Goal: Obtain resource: Download file/media

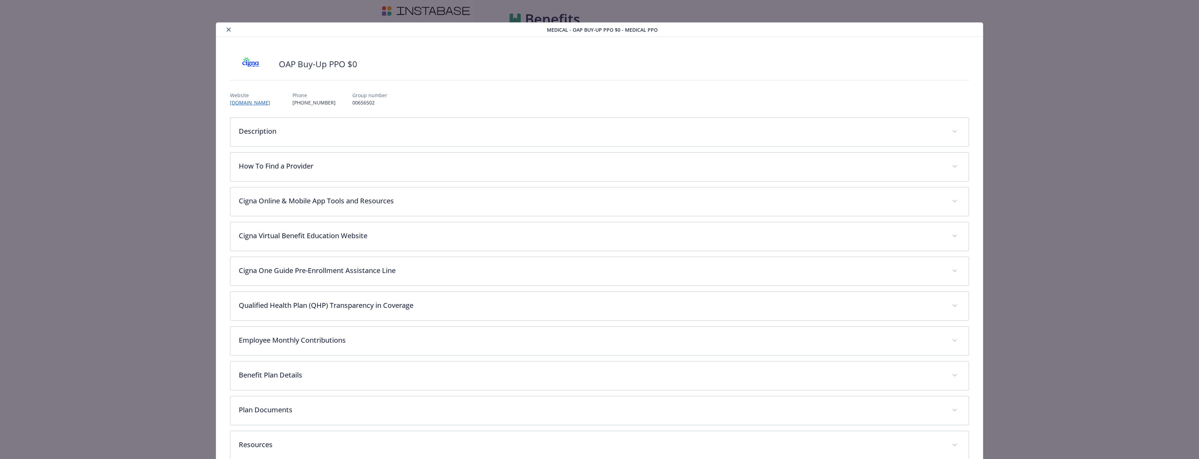
scroll to position [16, 0]
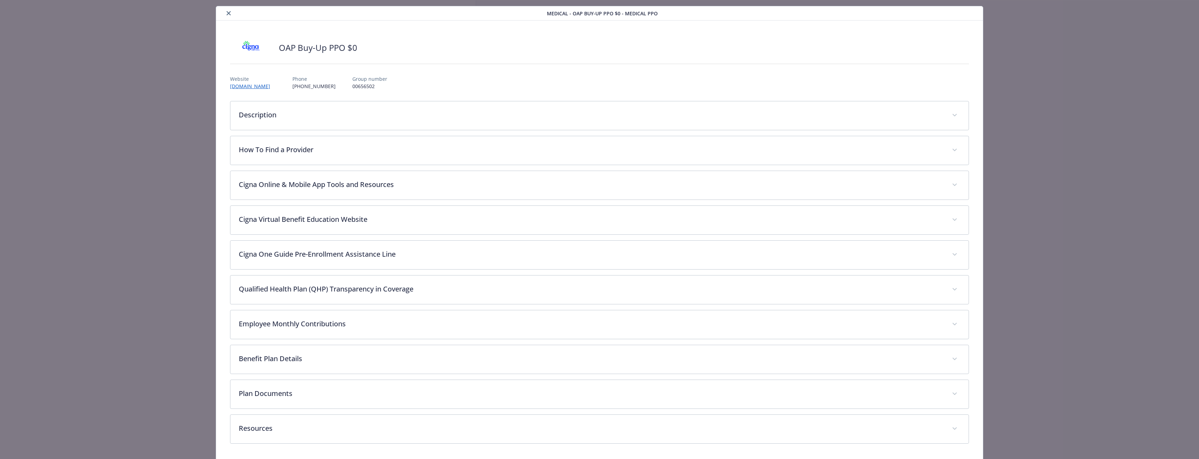
click at [231, 19] on div "Medical - OAP Buy-Up PPO $0 - Medical PPO" at bounding box center [599, 13] width 767 height 14
click at [230, 17] on div "details for plan Medical - OAP Buy-Up PPO $0 - Medical PPO" at bounding box center [383, 13] width 328 height 8
click at [229, 15] on button "close" at bounding box center [228, 13] width 8 height 8
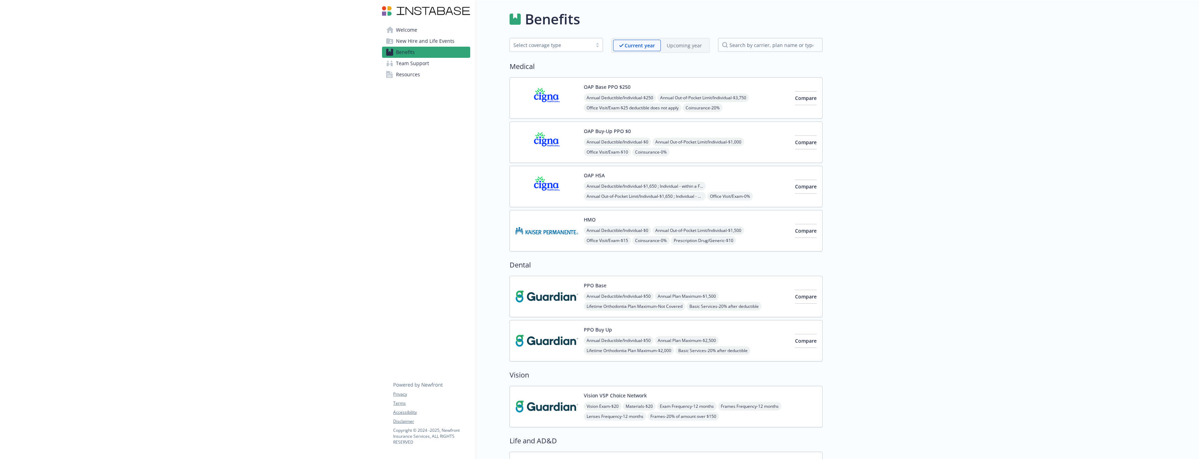
click at [582, 43] on div "Select coverage type" at bounding box center [550, 44] width 75 height 7
click at [774, 43] on input "search by carrier, plan name or type" at bounding box center [770, 45] width 105 height 14
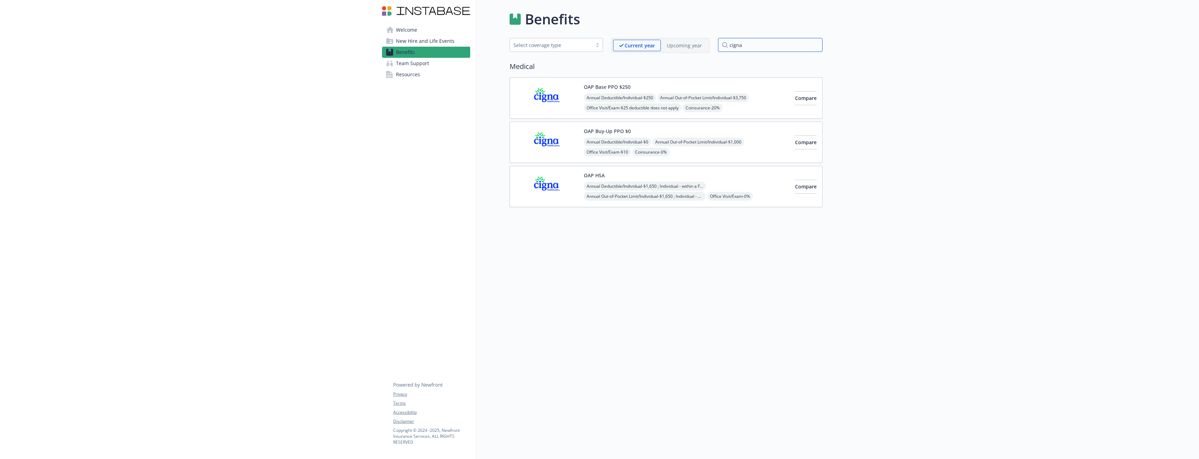
type input "cigna"
click at [533, 139] on img at bounding box center [546, 143] width 63 height 30
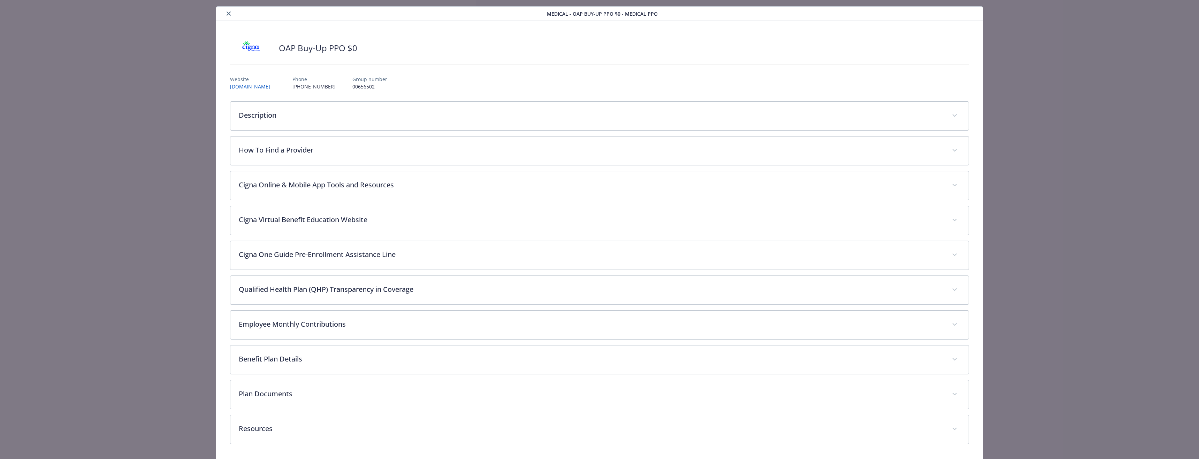
scroll to position [40, 0]
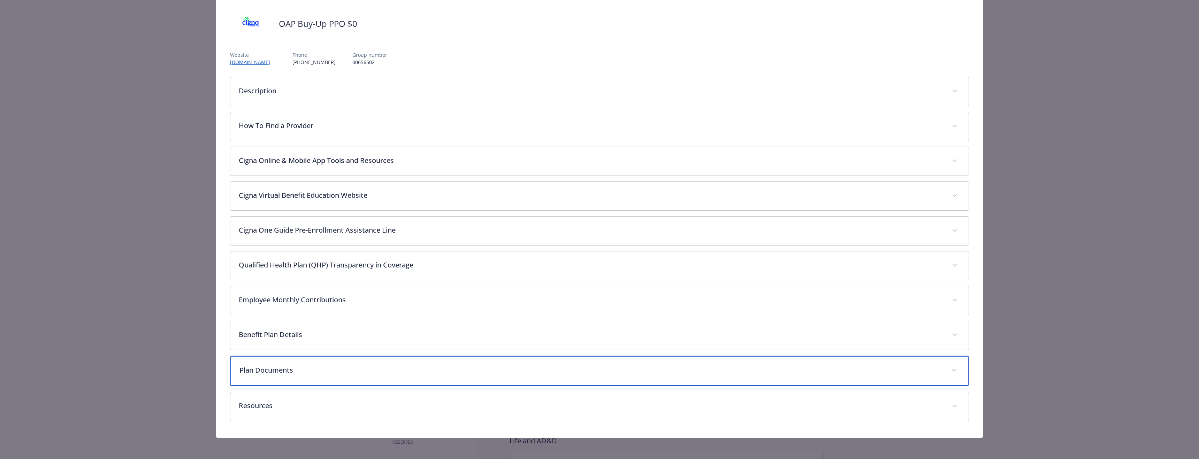
click at [277, 361] on div "Plan Documents" at bounding box center [599, 371] width 738 height 30
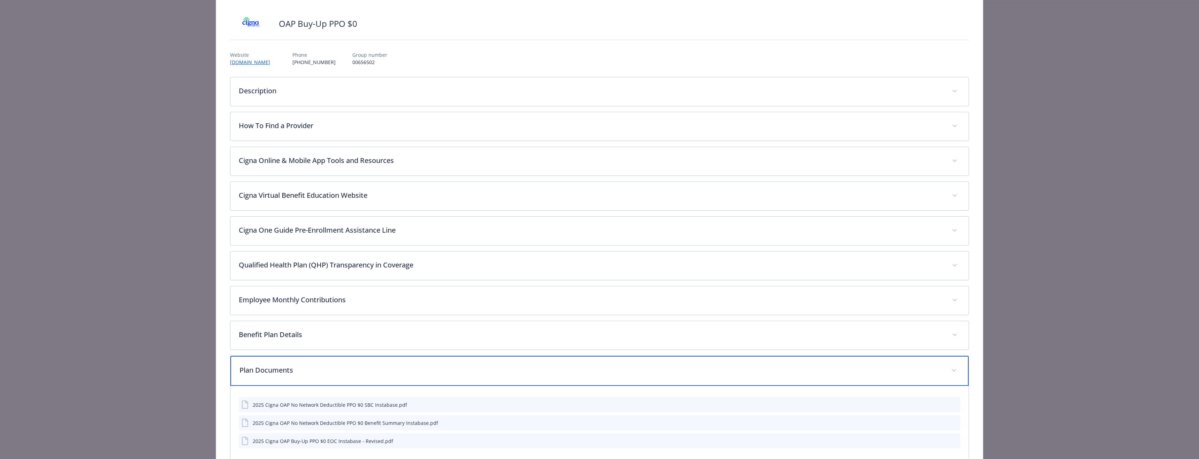
scroll to position [118, 0]
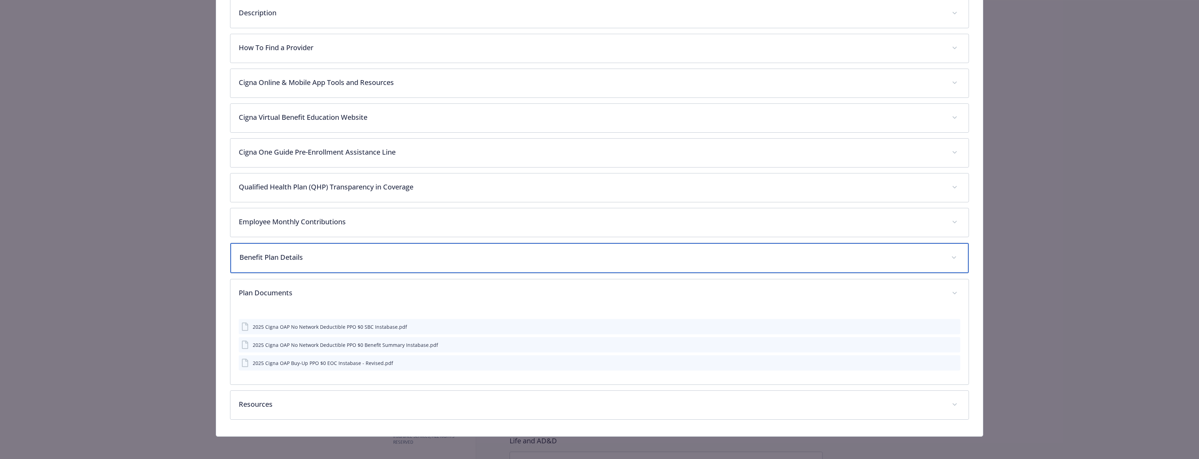
click at [317, 251] on div "Benefit Plan Details" at bounding box center [599, 258] width 738 height 30
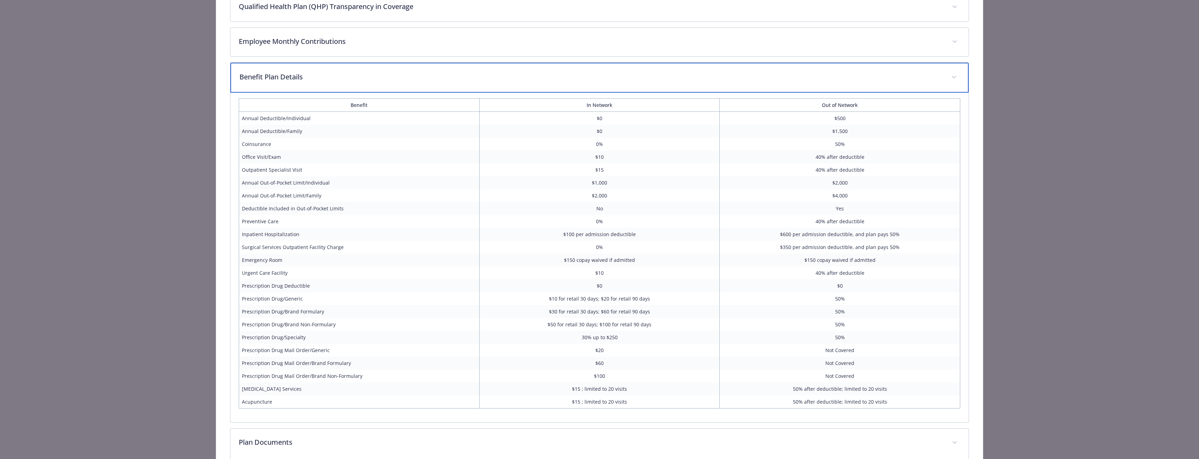
scroll to position [300, 0]
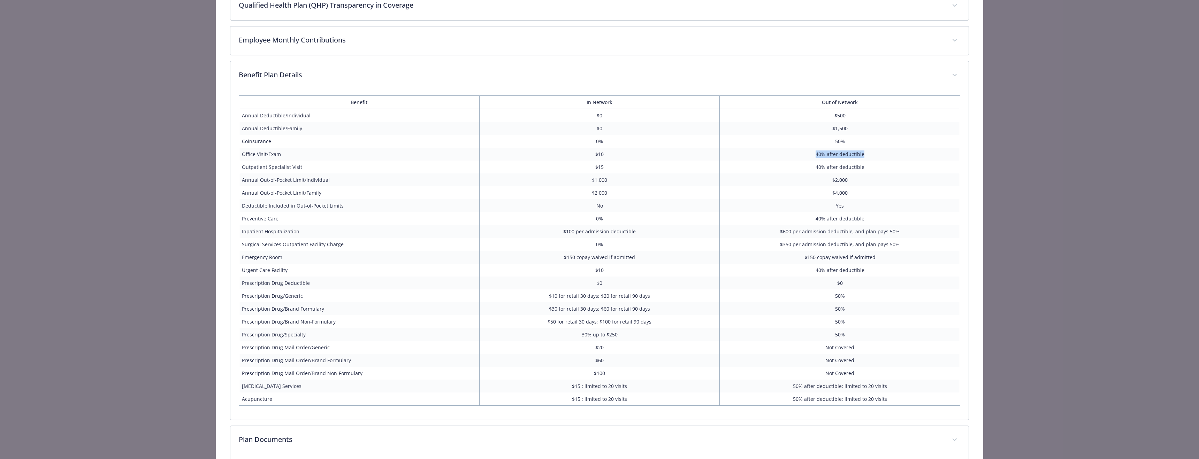
drag, startPoint x: 862, startPoint y: 156, endPoint x: 812, endPoint y: 156, distance: 50.2
click at [812, 156] on td "40% after deductible" at bounding box center [840, 154] width 240 height 13
drag, startPoint x: 812, startPoint y: 156, endPoint x: 870, endPoint y: 163, distance: 58.3
click at [870, 163] on tbody "Annual Deductible/Individual $0 $500 Annual Deductible/Family $0 $1,500 Coinsur…" at bounding box center [599, 257] width 721 height 297
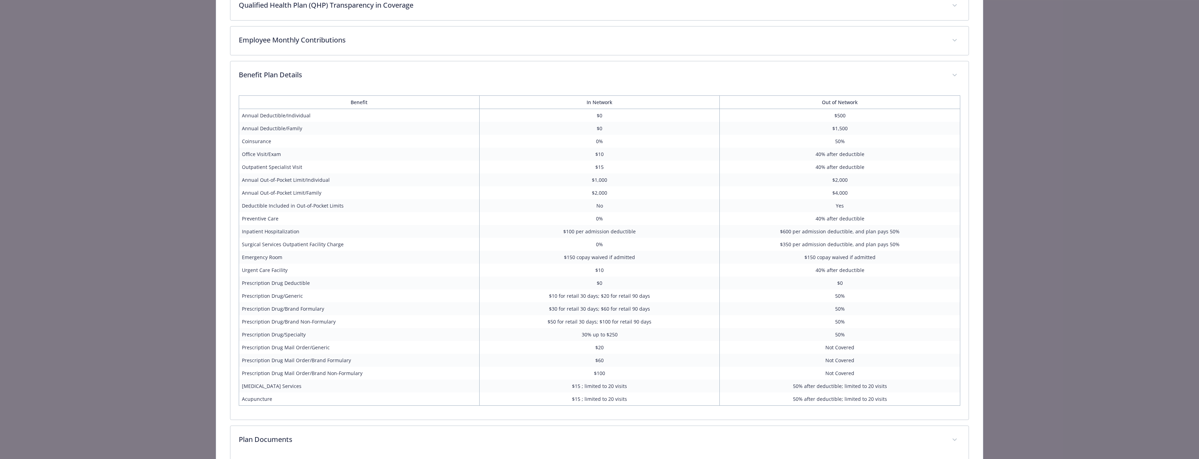
click at [869, 164] on td "40% after deductible" at bounding box center [840, 167] width 240 height 13
drag, startPoint x: 867, startPoint y: 168, endPoint x: 813, endPoint y: 156, distance: 55.6
click at [813, 156] on tbody "Annual Deductible/Individual $0 $500 Annual Deductible/Family $0 $1,500 Coinsur…" at bounding box center [599, 257] width 721 height 297
click at [813, 156] on td "40% after deductible" at bounding box center [840, 154] width 240 height 13
drag, startPoint x: 813, startPoint y: 156, endPoint x: 856, endPoint y: 175, distance: 47.5
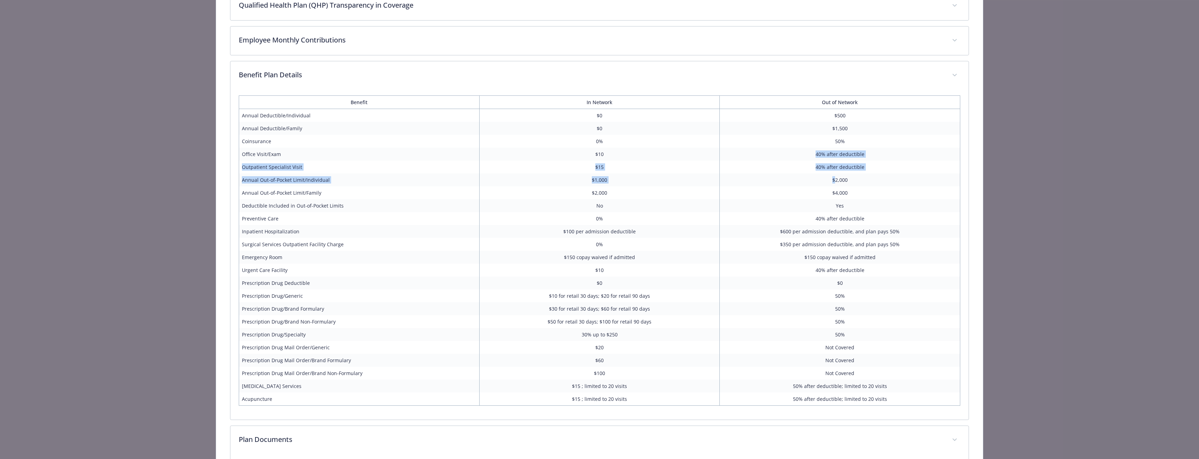
click at [856, 175] on tbody "Annual Deductible/Individual $0 $500 Annual Deductible/Family $0 $1,500 Coinsur…" at bounding box center [599, 257] width 721 height 297
click at [856, 175] on td "$2,000" at bounding box center [840, 180] width 240 height 13
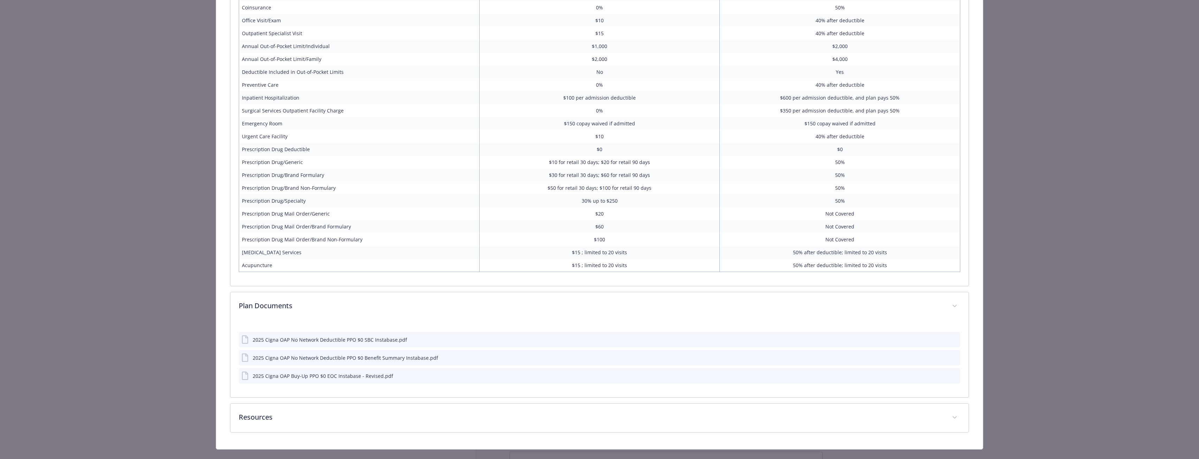
click at [401, 359] on div "2025 Cigna OAP No Network Deductible PPO $0 Benefit Summary Instabase.pdf" at bounding box center [345, 357] width 185 height 7
click at [942, 357] on div "details for plan Medical - OAP Buy-Up PPO $0 - Medical PPO" at bounding box center [948, 357] width 17 height 7
click at [940, 357] on icon "download file" at bounding box center [942, 357] width 5 height 4
